Goal: Task Accomplishment & Management: Manage account settings

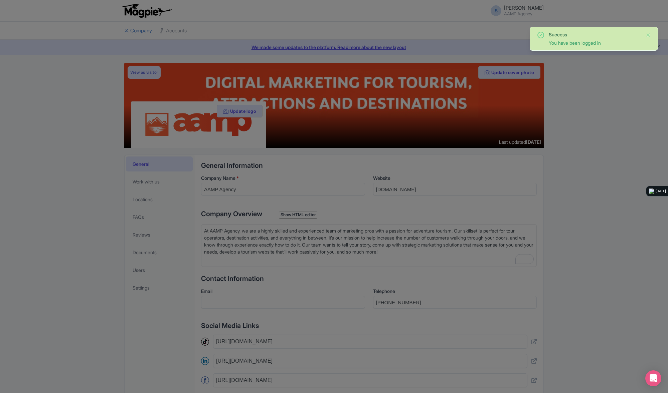
click at [586, 88] on div at bounding box center [334, 196] width 668 height 393
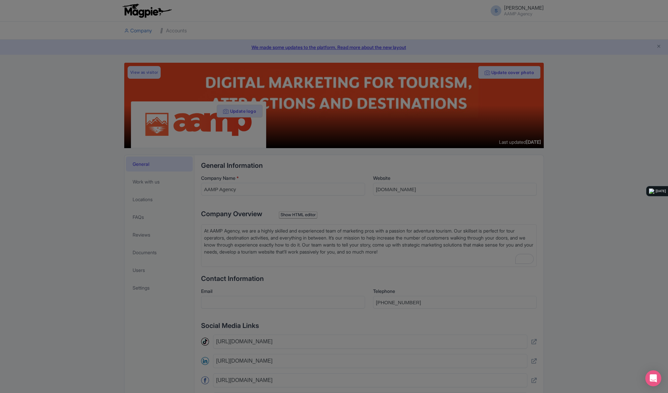
click at [156, 35] on div at bounding box center [334, 196] width 668 height 393
click at [97, 68] on div at bounding box center [334, 196] width 668 height 393
click at [199, 133] on div at bounding box center [334, 196] width 668 height 393
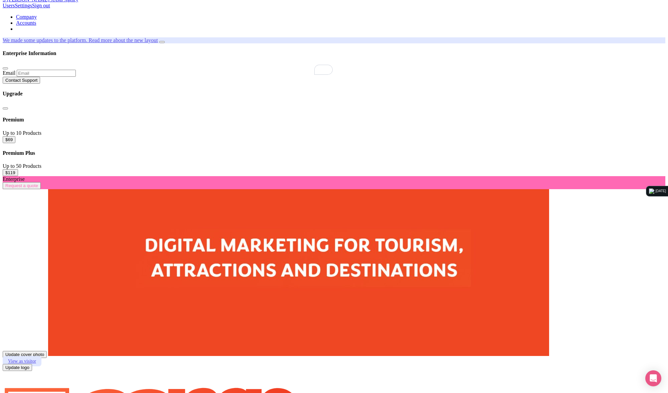
scroll to position [0, 0]
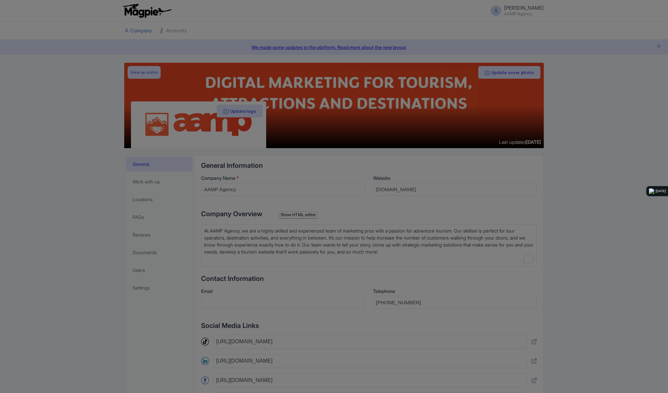
scroll to position [139, 0]
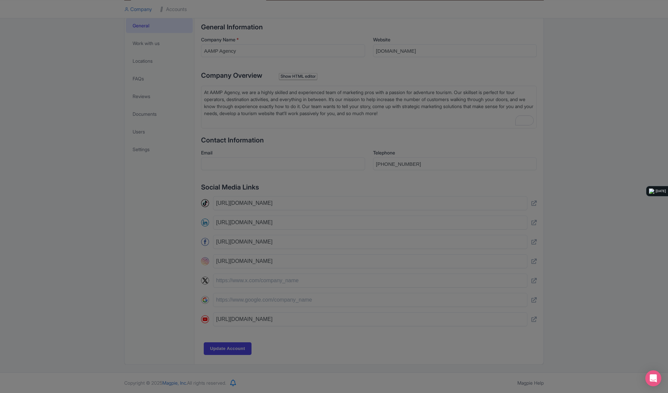
click at [432, 114] on div at bounding box center [334, 196] width 668 height 393
